Goal: Task Accomplishment & Management: Use online tool/utility

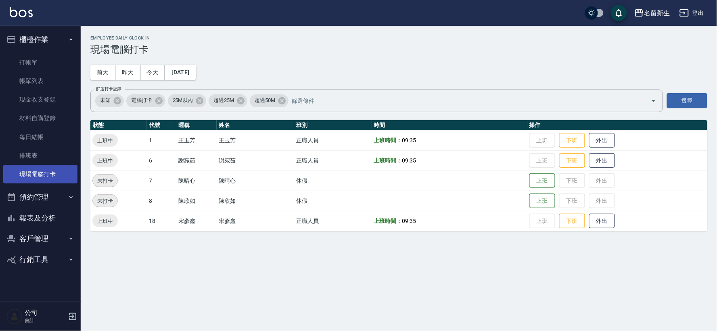
click at [71, 176] on link "現場電腦打卡" at bounding box center [40, 174] width 74 height 19
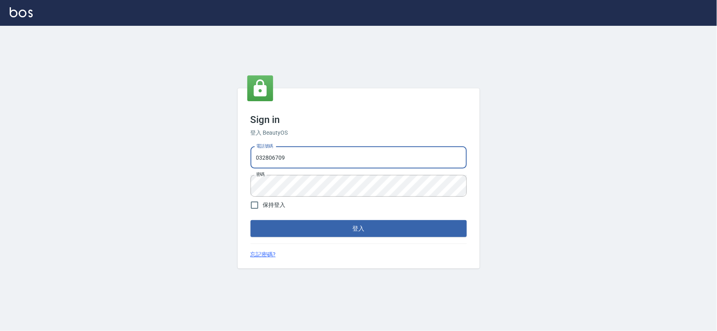
click at [294, 165] on input "032806709" at bounding box center [359, 158] width 216 height 22
type input "034258365"
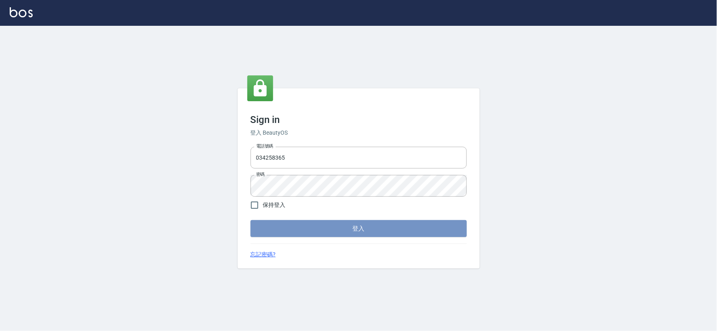
click at [350, 228] on button "登入" at bounding box center [359, 228] width 216 height 17
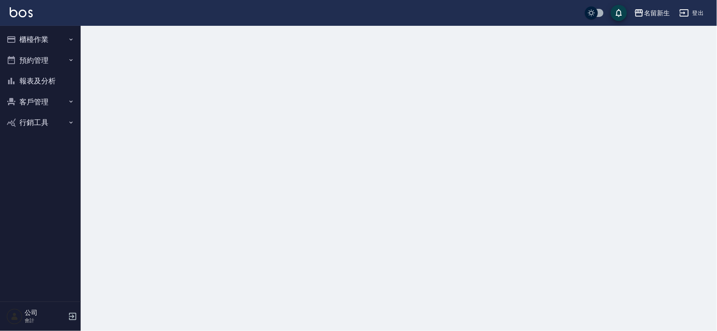
click at [29, 35] on button "櫃檯作業" at bounding box center [40, 39] width 74 height 21
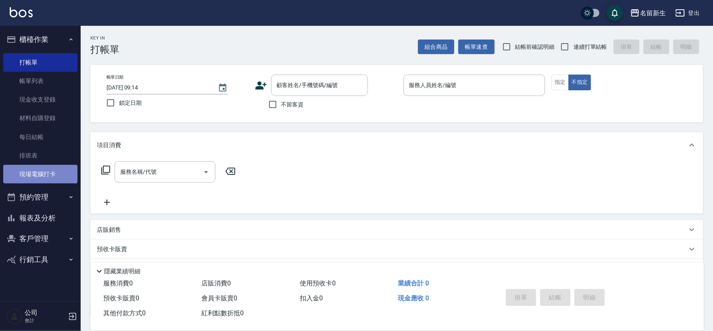
click at [50, 180] on link "現場電腦打卡" at bounding box center [40, 174] width 74 height 19
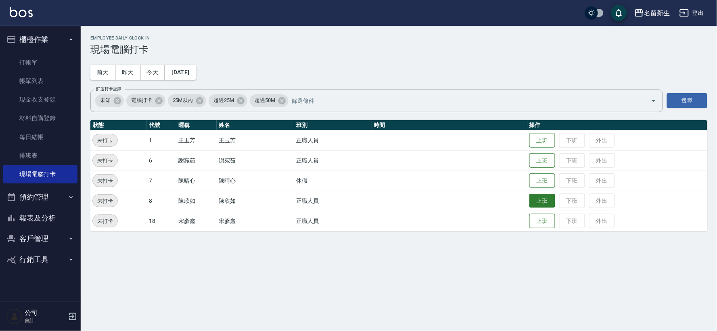
click at [541, 197] on button "上班" at bounding box center [542, 201] width 26 height 14
click at [532, 142] on button "上班" at bounding box center [542, 141] width 26 height 14
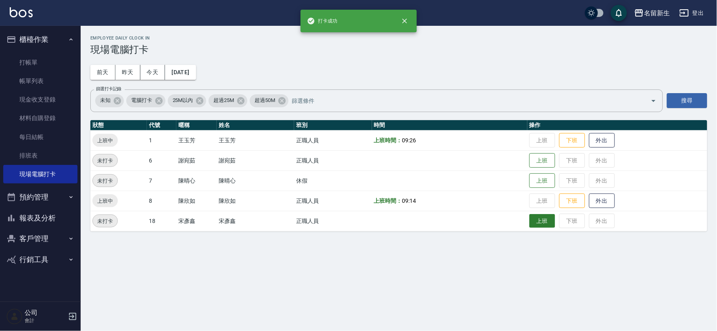
click at [545, 227] on button "上班" at bounding box center [542, 221] width 26 height 14
